Goal: Task Accomplishment & Management: Manage account settings

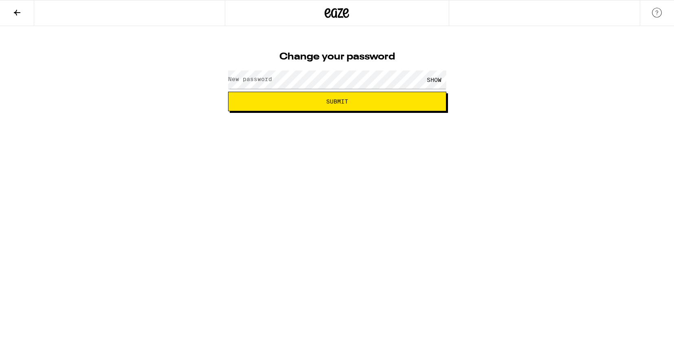
click at [268, 81] on label "New password" at bounding box center [250, 79] width 44 height 7
click at [228, 92] on button "Submit" at bounding box center [337, 102] width 218 height 20
